Goal: Task Accomplishment & Management: Complete application form

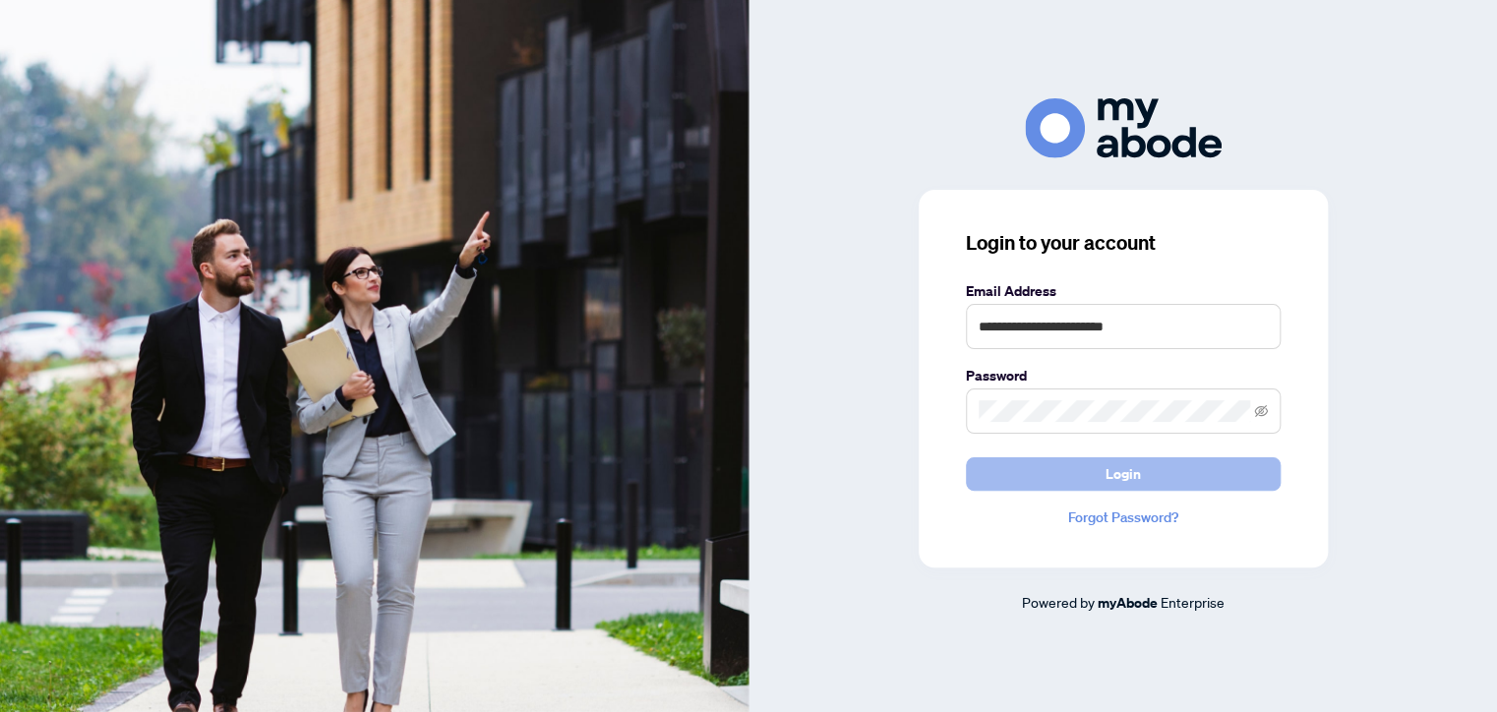
click at [1150, 472] on button "Login" at bounding box center [1123, 473] width 315 height 33
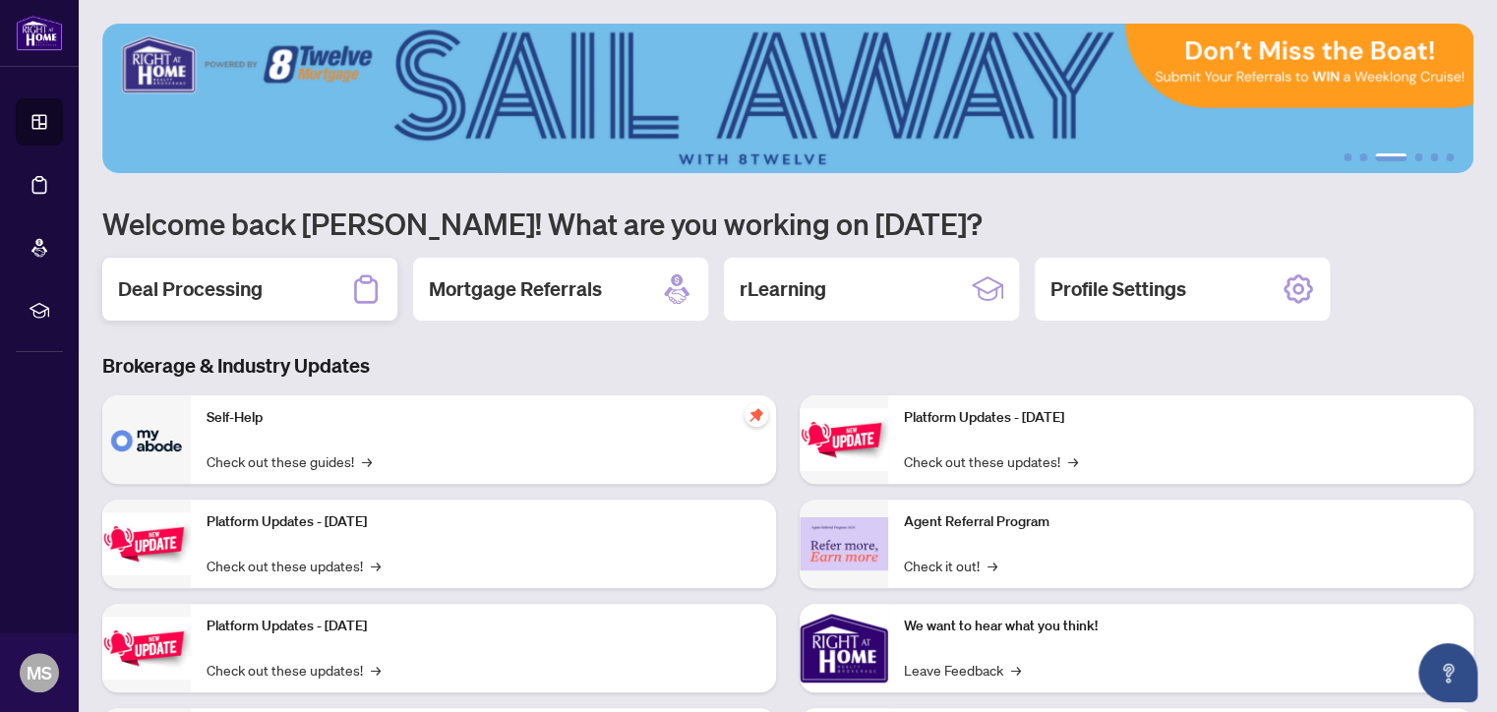
click at [269, 289] on div "Deal Processing" at bounding box center [249, 289] width 295 height 63
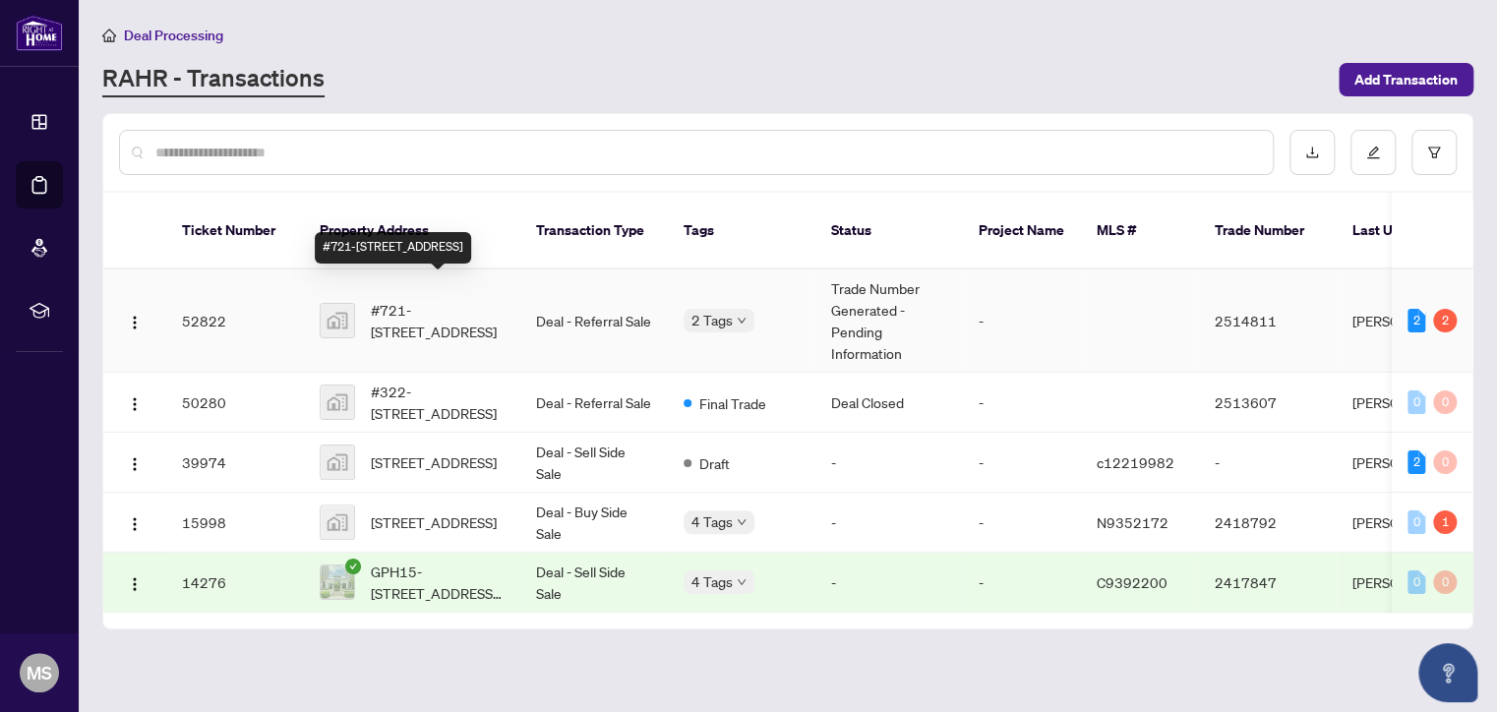
click at [482, 313] on span "#721-[STREET_ADDRESS]" at bounding box center [438, 320] width 134 height 43
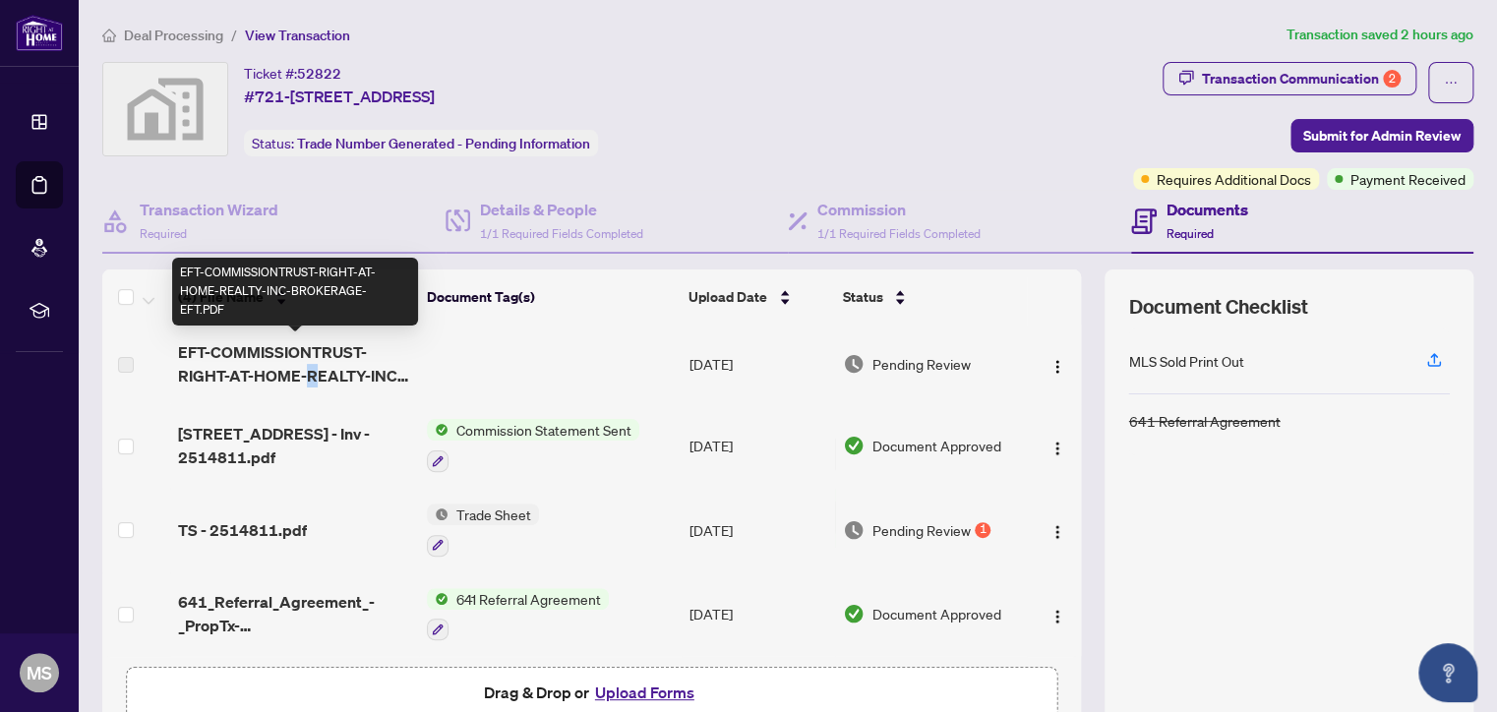
click at [310, 363] on span "EFT-COMMISSIONTRUST-RIGHT-AT-HOME-REALTY-INC-BROKERAGE-EFT.PDF" at bounding box center [294, 363] width 233 height 47
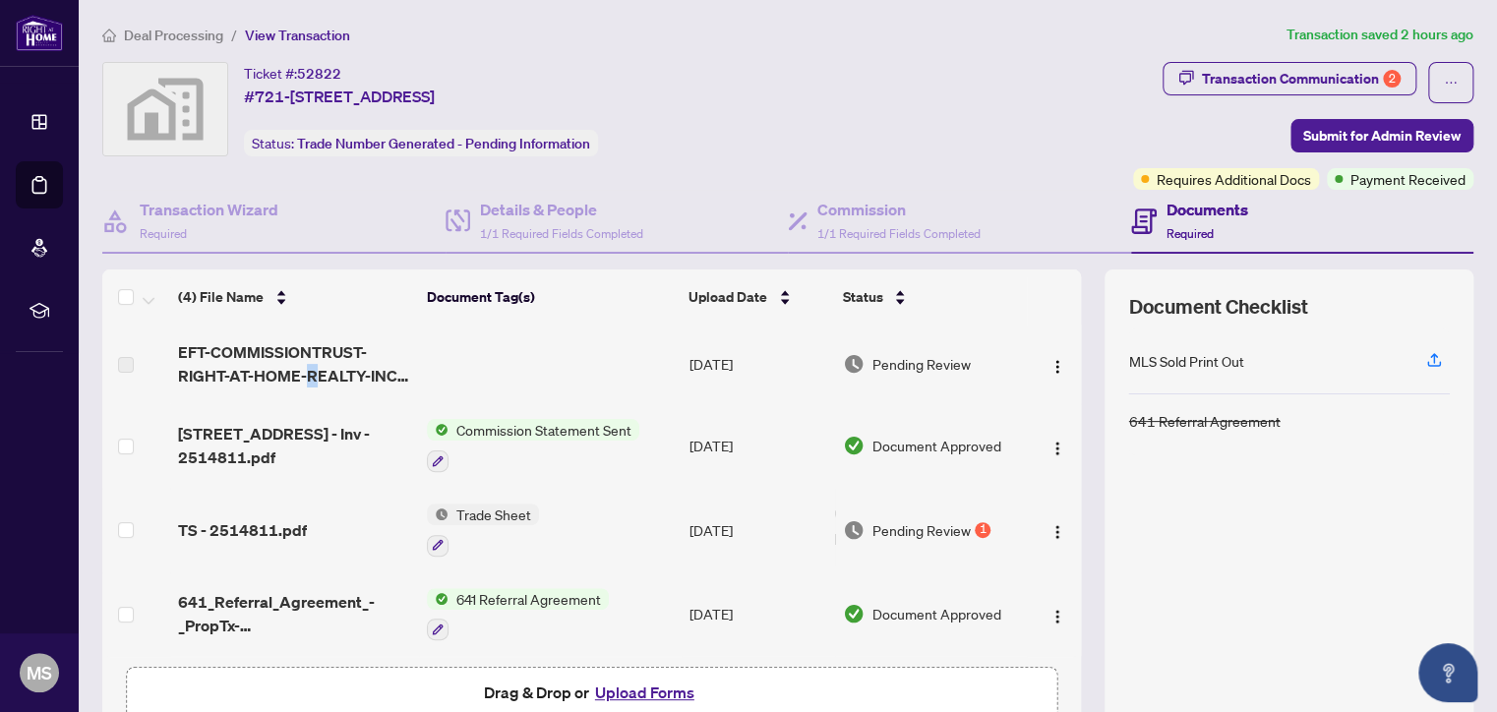
click at [503, 521] on span "Trade Sheet" at bounding box center [493, 514] width 90 height 22
click at [471, 513] on span "Trade Sheet" at bounding box center [493, 514] width 90 height 22
click at [905, 527] on span "Pending Review" at bounding box center [921, 530] width 98 height 22
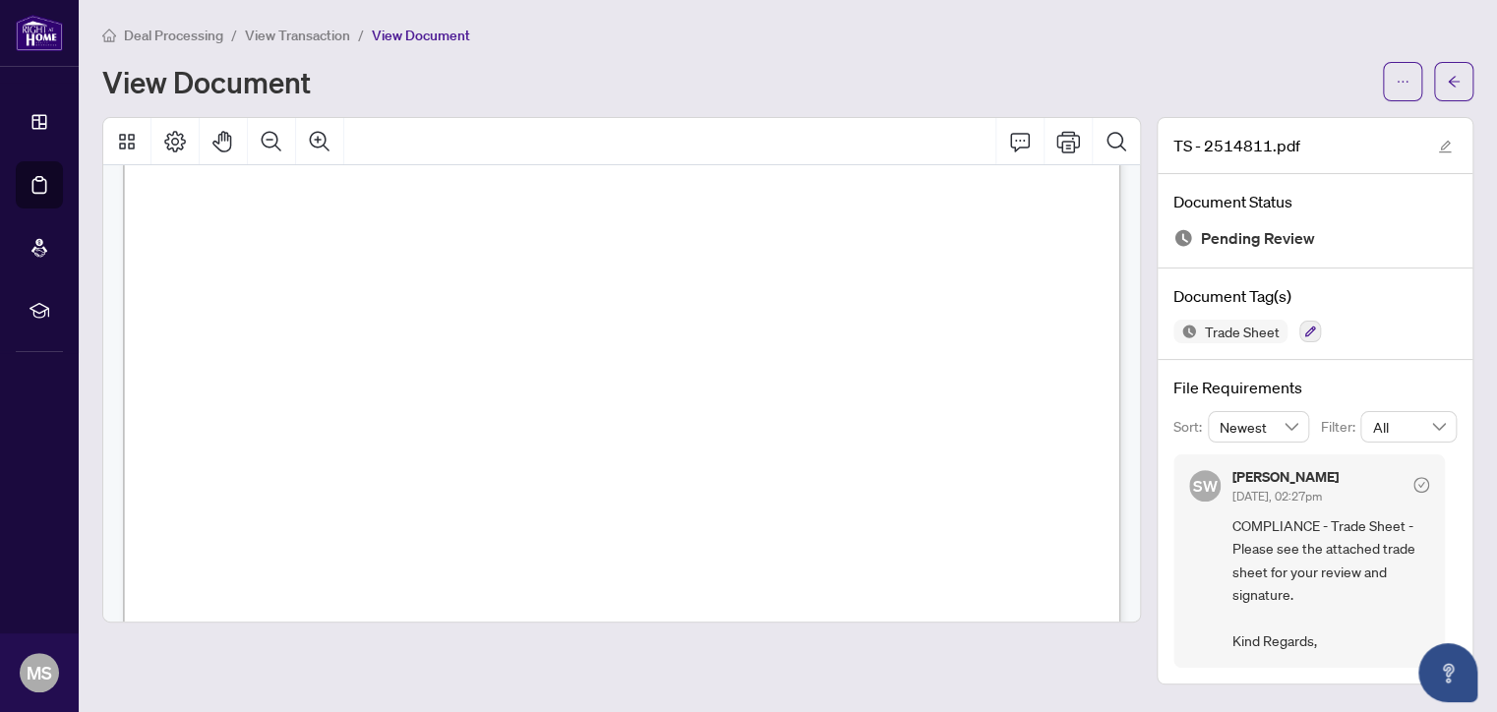
scroll to position [382, 0]
click at [1066, 140] on icon "Print" at bounding box center [1068, 142] width 24 height 22
click at [329, 502] on div "Page 1" at bounding box center [949, 382] width 1653 height 2140
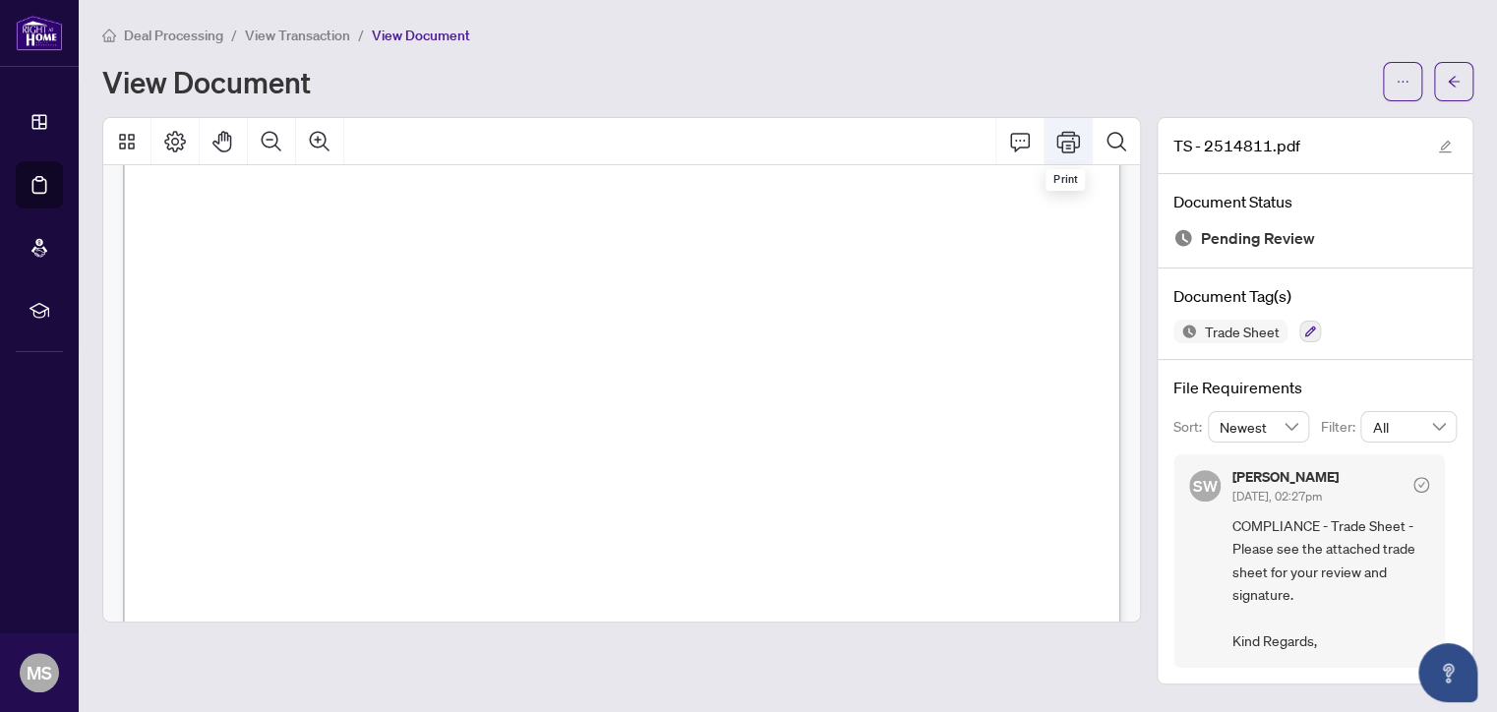
click at [1069, 140] on icon "Print" at bounding box center [1068, 142] width 24 height 22
click at [128, 135] on icon "Thumbnails" at bounding box center [127, 142] width 16 height 16
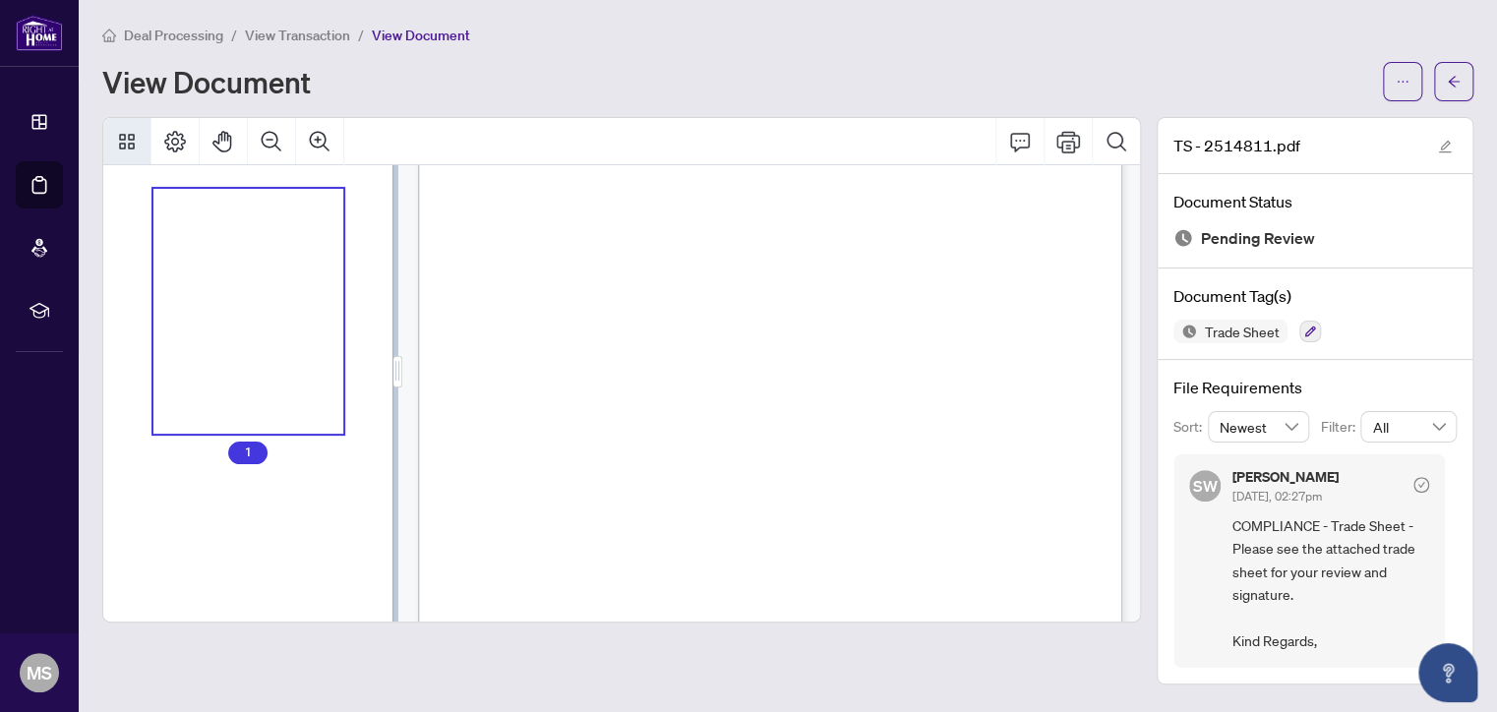
click at [933, 502] on div "Page 1" at bounding box center [830, 553] width 824 height 1066
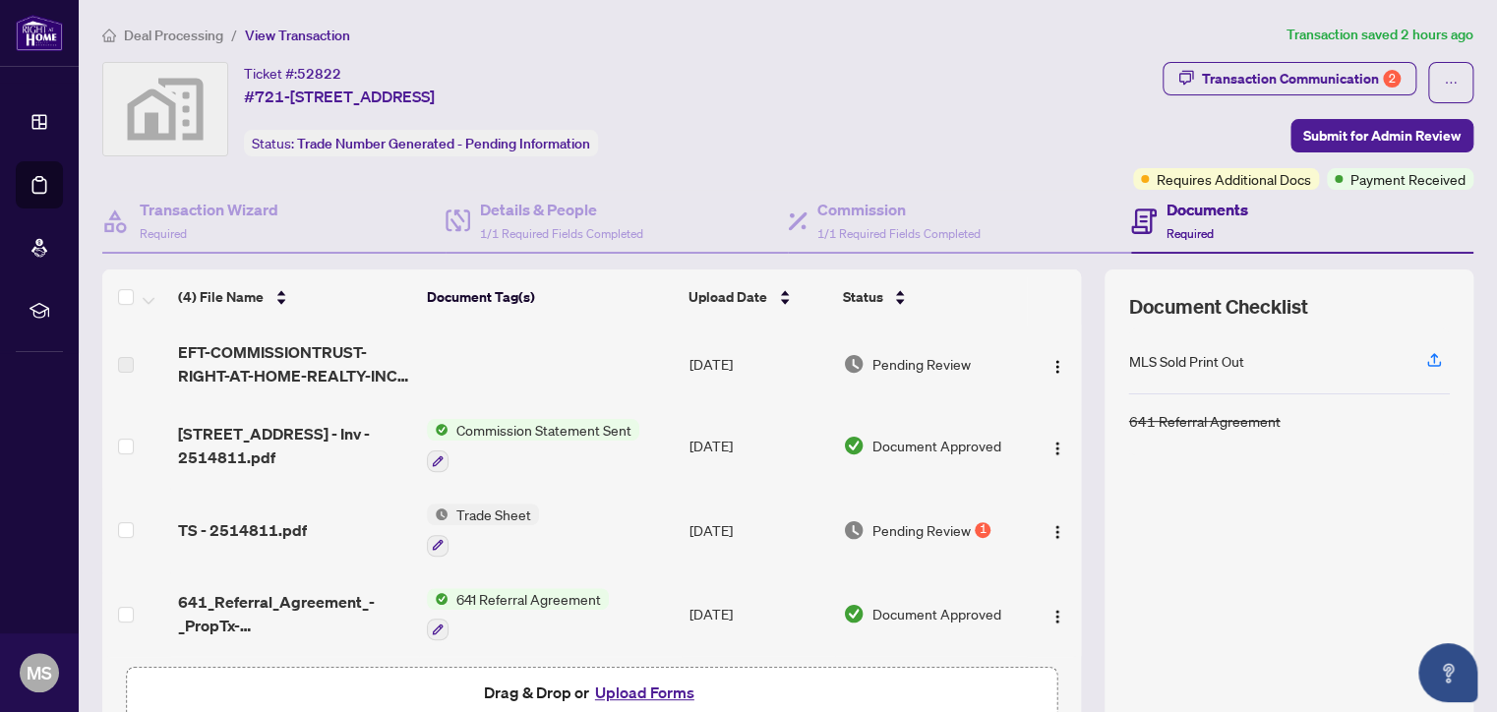
click at [899, 529] on span "Pending Review" at bounding box center [921, 530] width 98 height 22
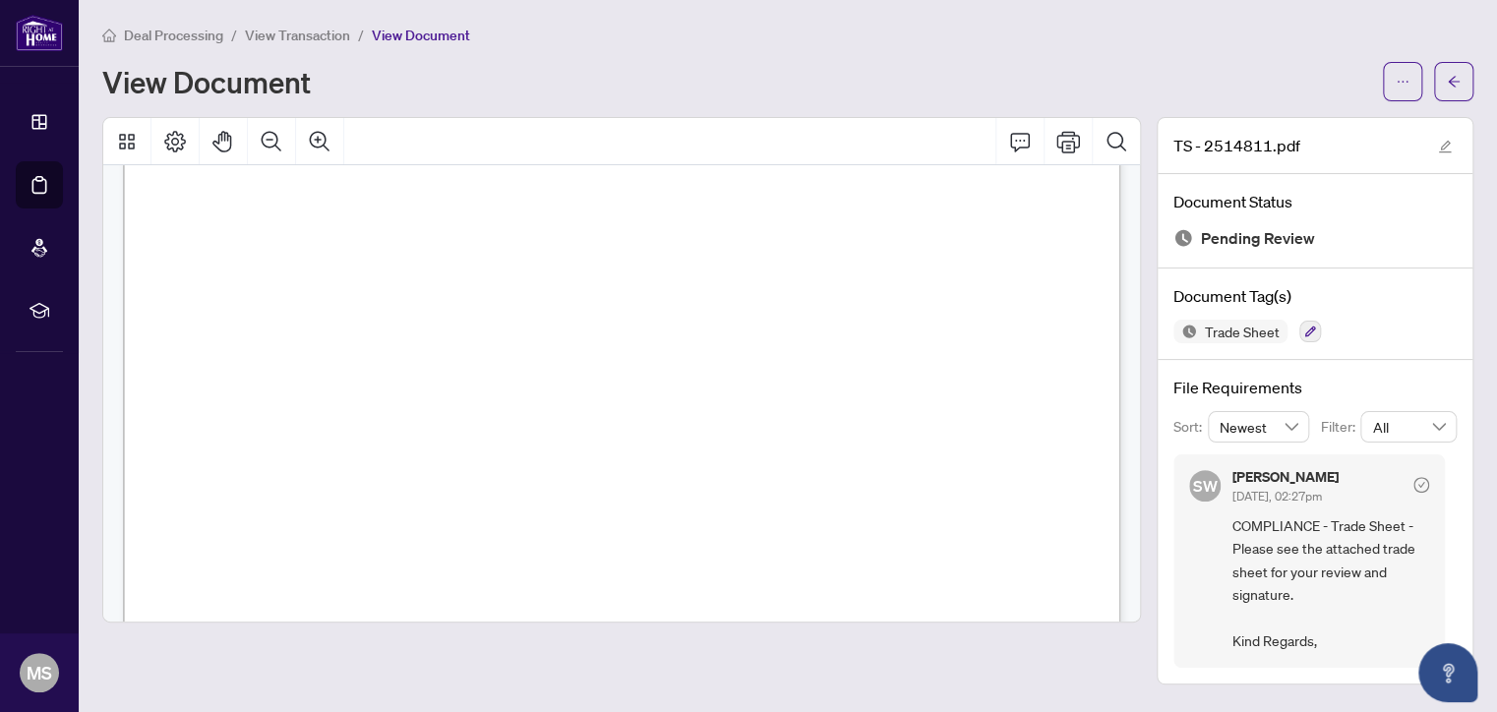
scroll to position [873, 0]
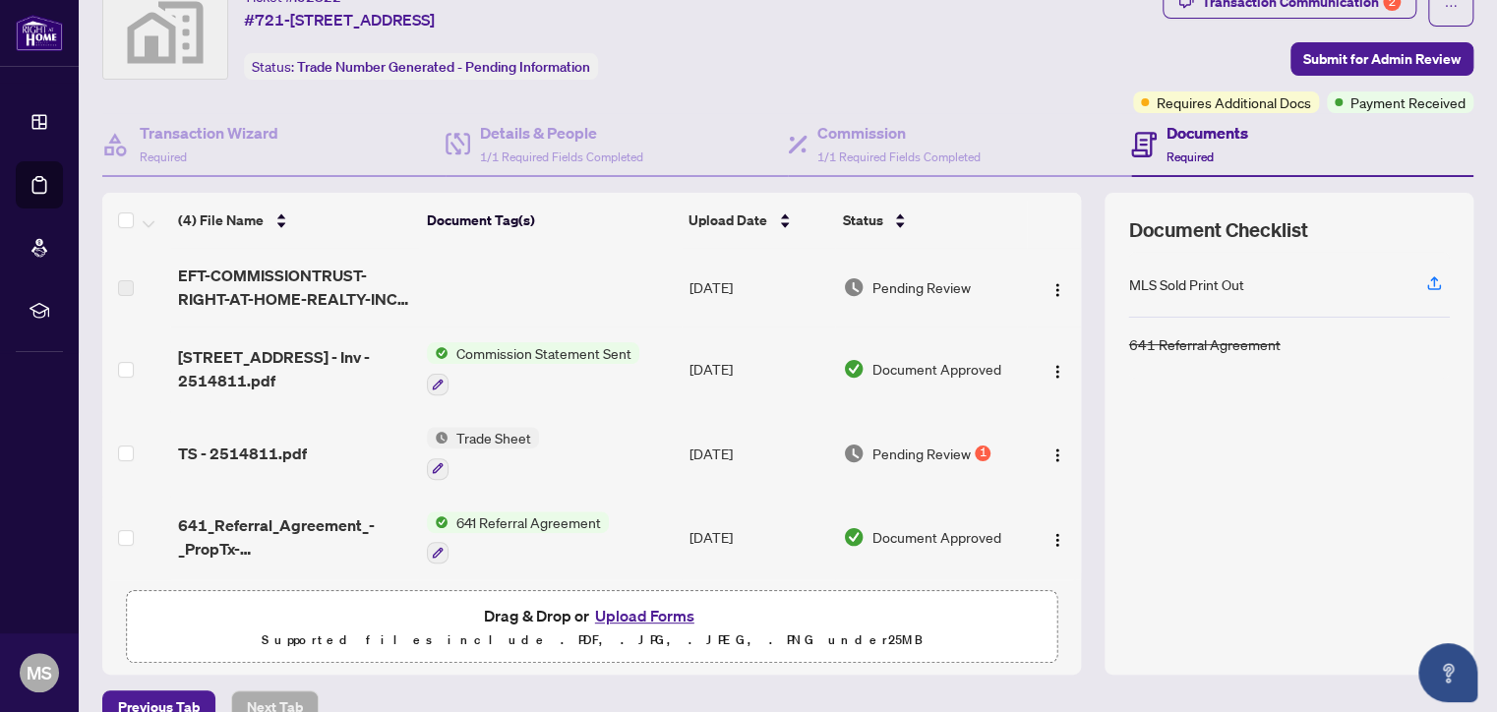
scroll to position [109, 0]
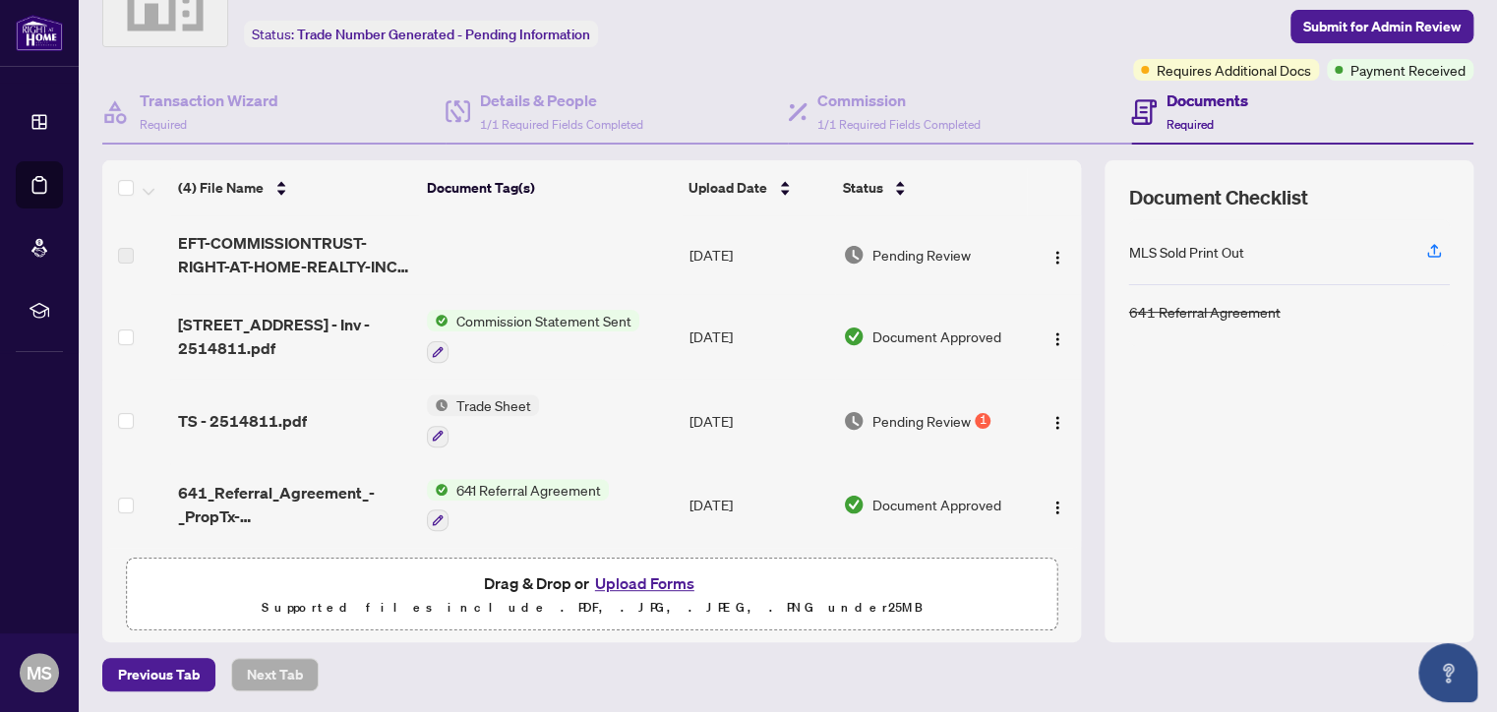
click at [647, 586] on button "Upload Forms" at bounding box center [644, 583] width 111 height 26
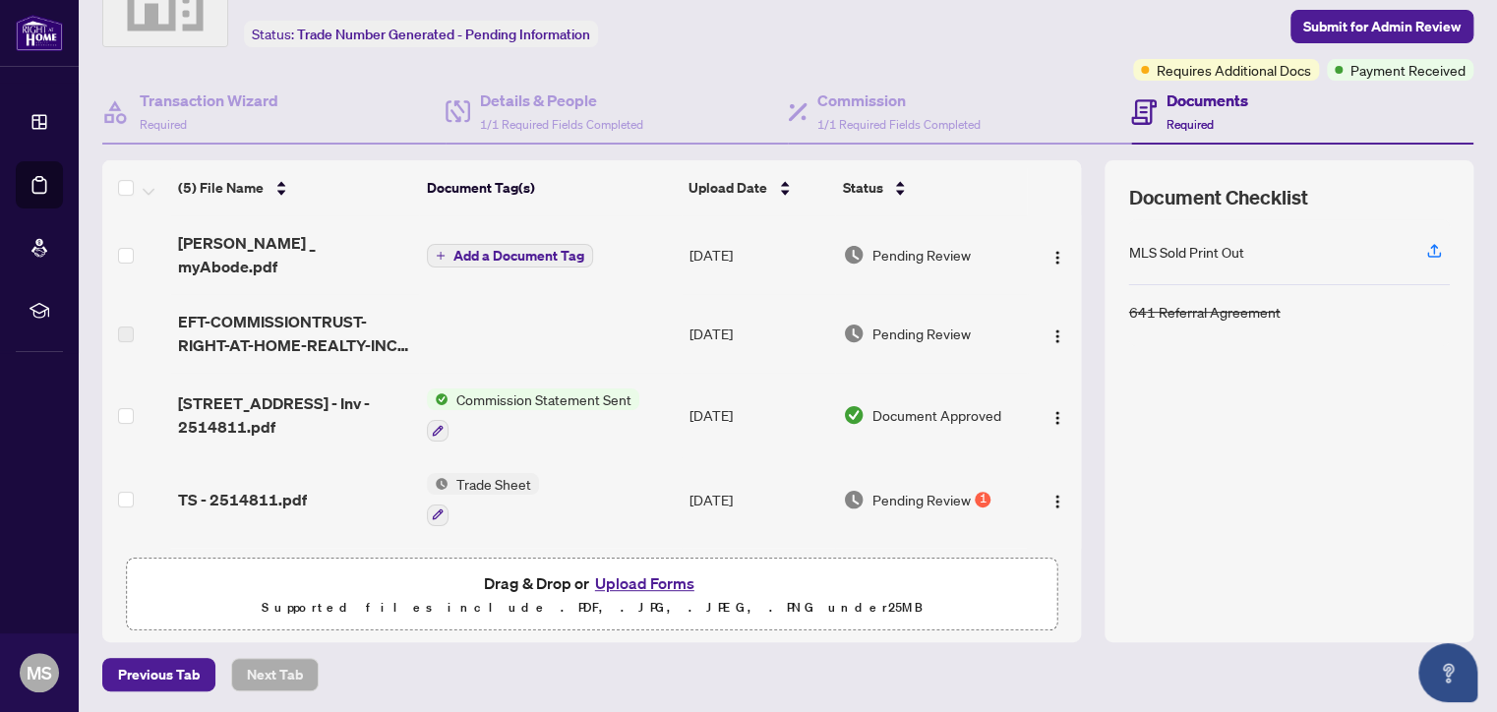
scroll to position [59, 0]
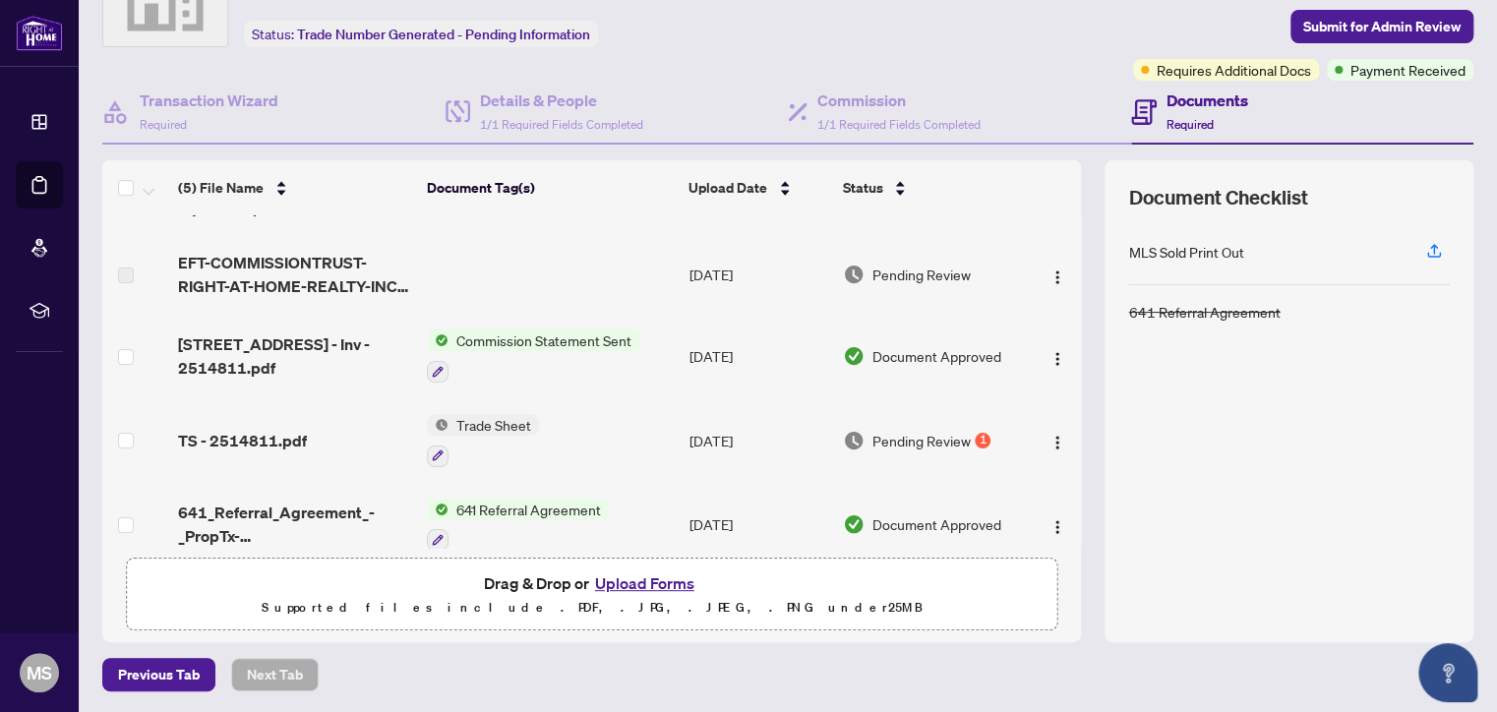
click at [643, 580] on button "Upload Forms" at bounding box center [644, 583] width 111 height 26
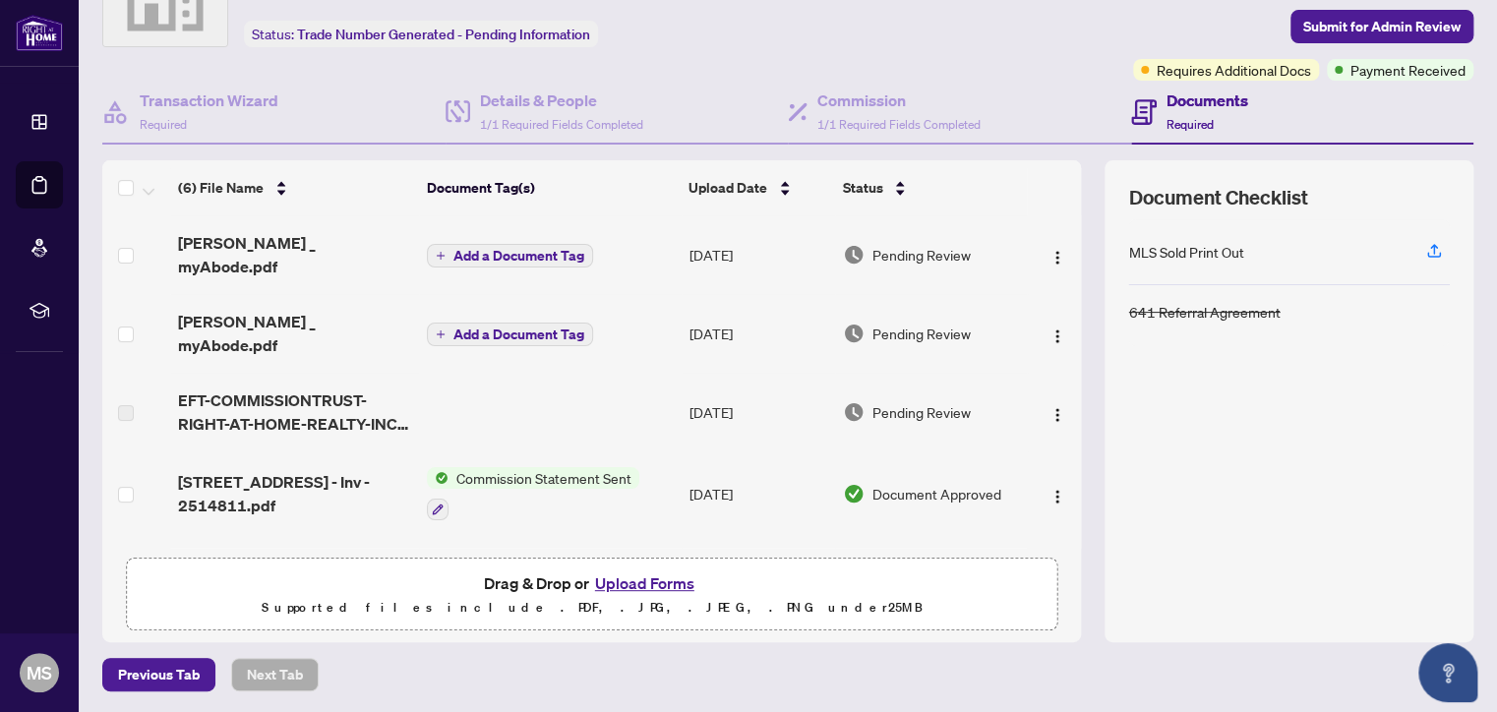
scroll to position [0, 0]
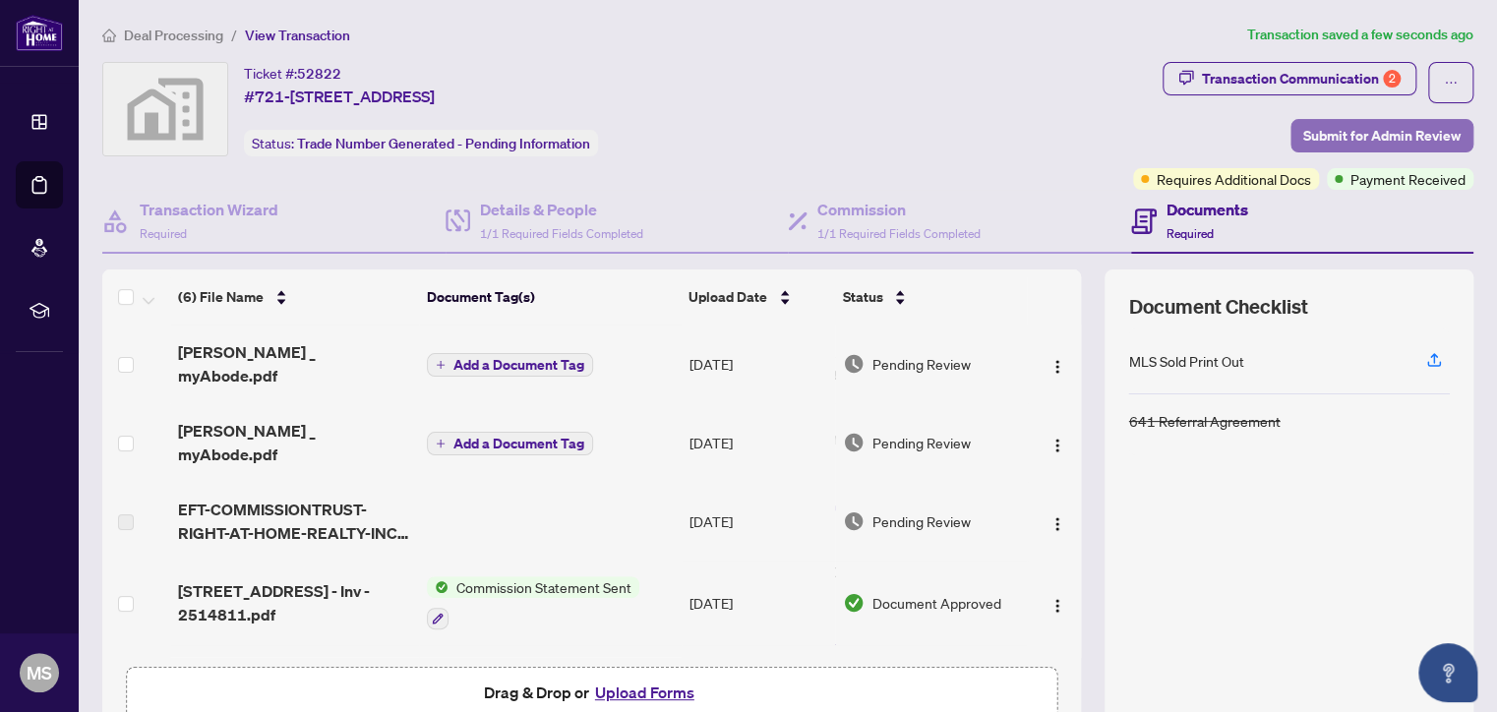
click at [1364, 136] on span "Submit for Admin Review" at bounding box center [1381, 135] width 157 height 31
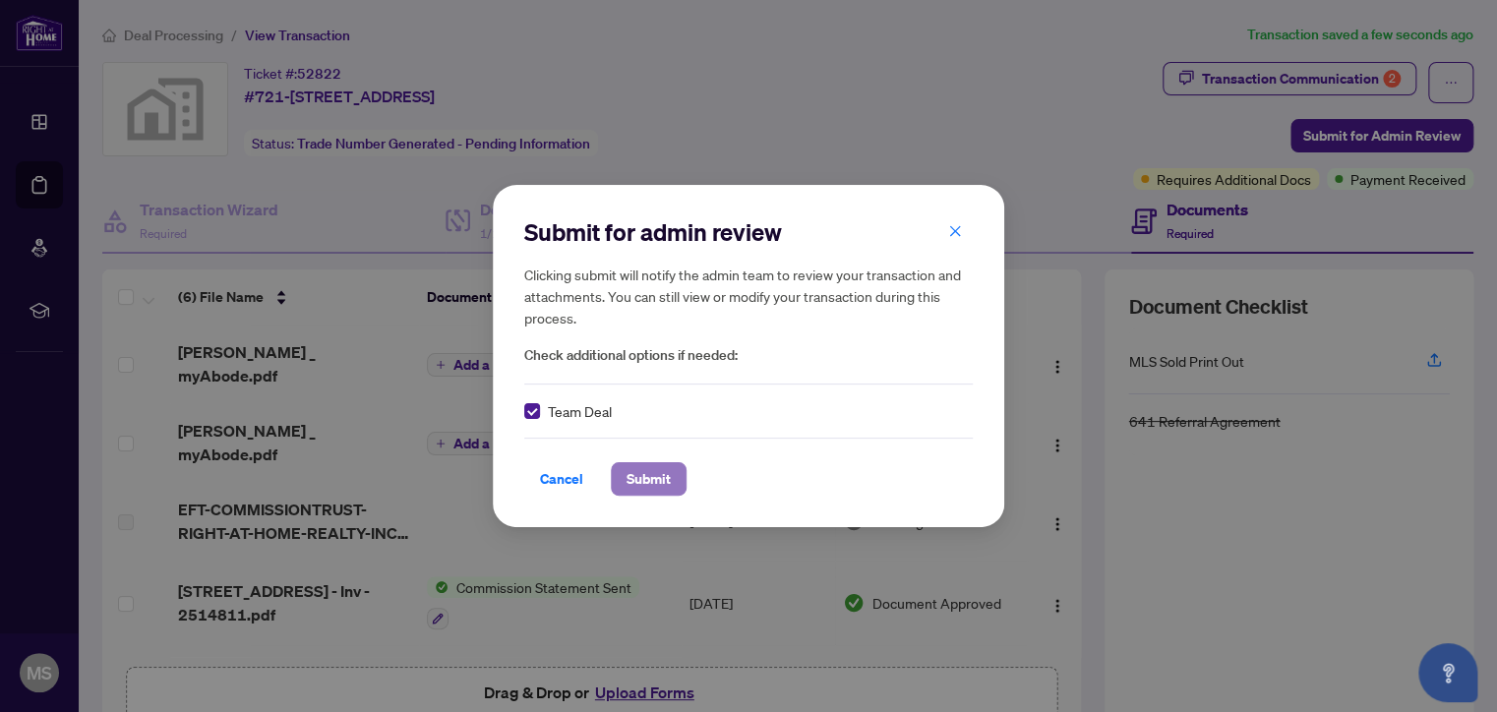
click at [647, 477] on span "Submit" at bounding box center [648, 478] width 44 height 31
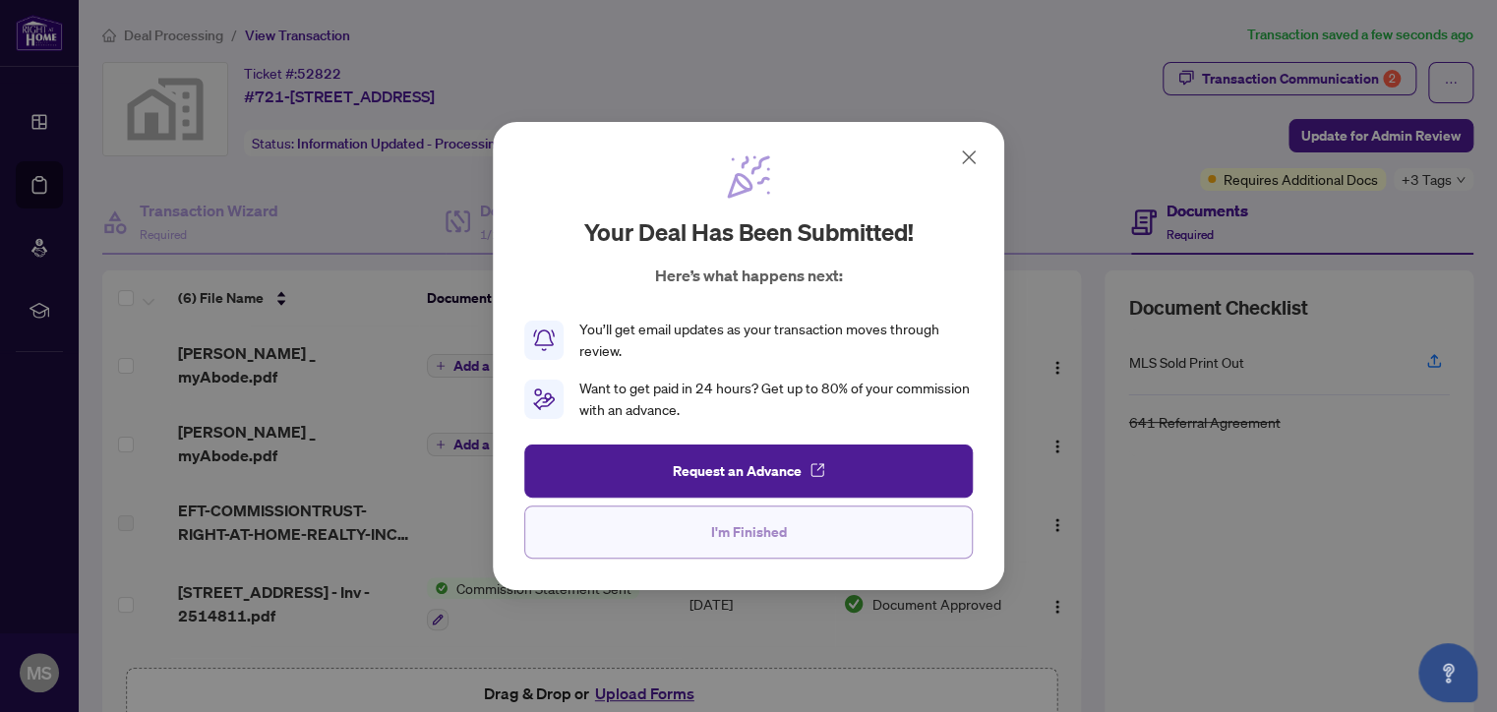
click at [740, 541] on span "I'm Finished" at bounding box center [749, 531] width 76 height 31
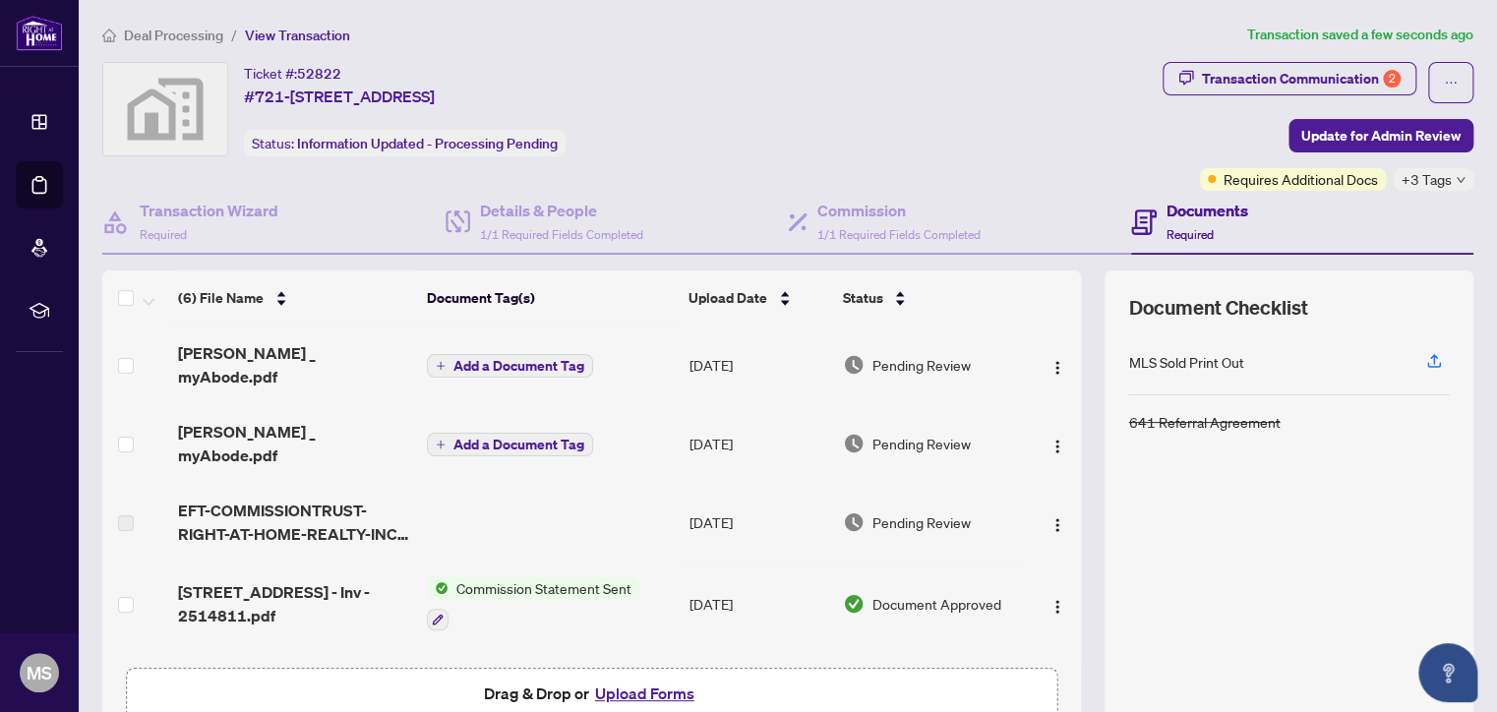
click at [741, 489] on td "Sep/19/2025" at bounding box center [757, 522] width 153 height 79
click at [1313, 53] on div "Deal Processing / View Transaction Transaction saved a few seconds ago Ticket #…" at bounding box center [787, 413] width 1387 height 778
click at [1299, 77] on div "Transaction Communication 2" at bounding box center [1301, 78] width 199 height 31
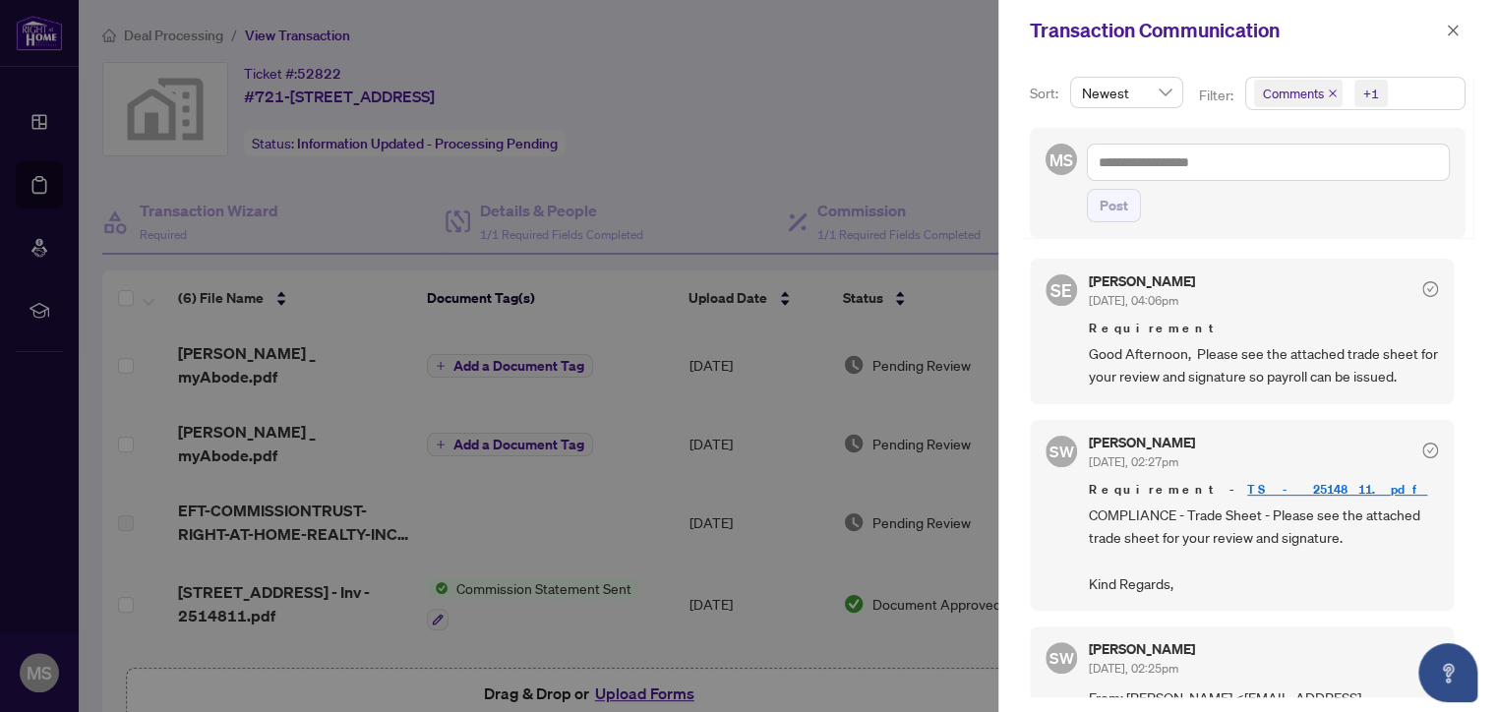
scroll to position [415, 0]
